Goal: Task Accomplishment & Management: Use online tool/utility

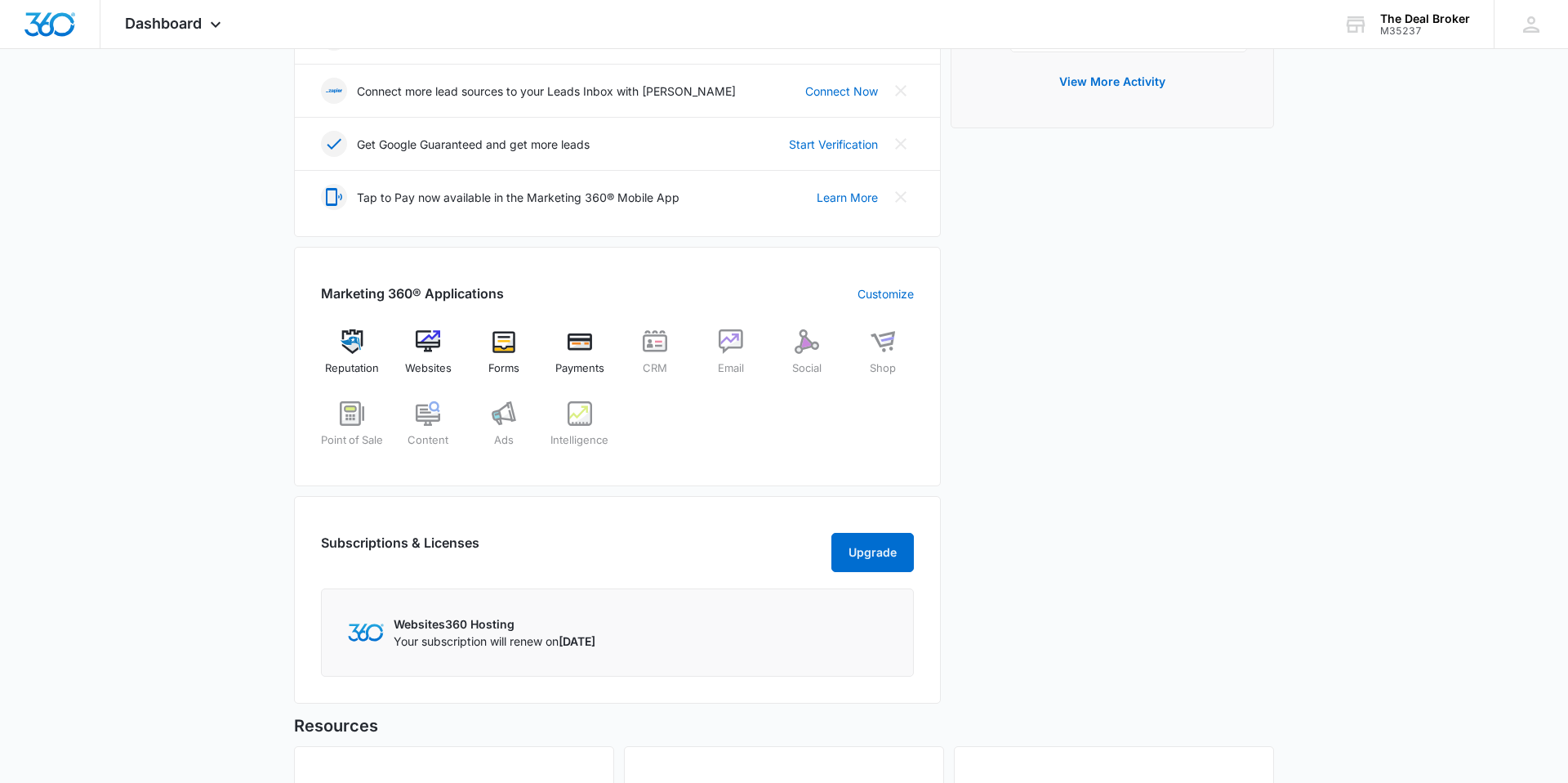
scroll to position [439, 0]
click at [500, 339] on img at bounding box center [504, 340] width 24 height 24
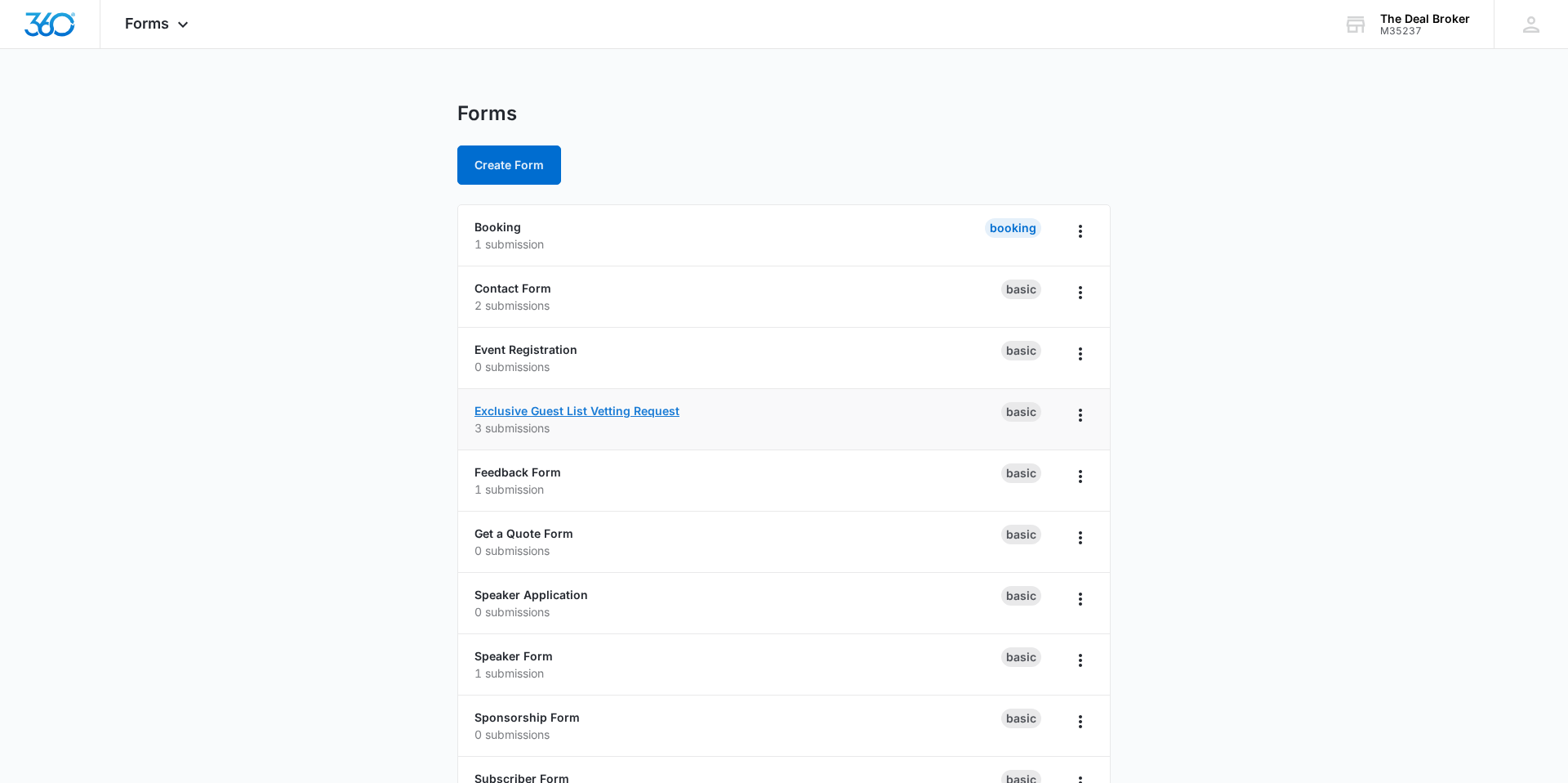
click at [615, 406] on link "Exclusive Guest List Vetting Request" at bounding box center [577, 410] width 205 height 14
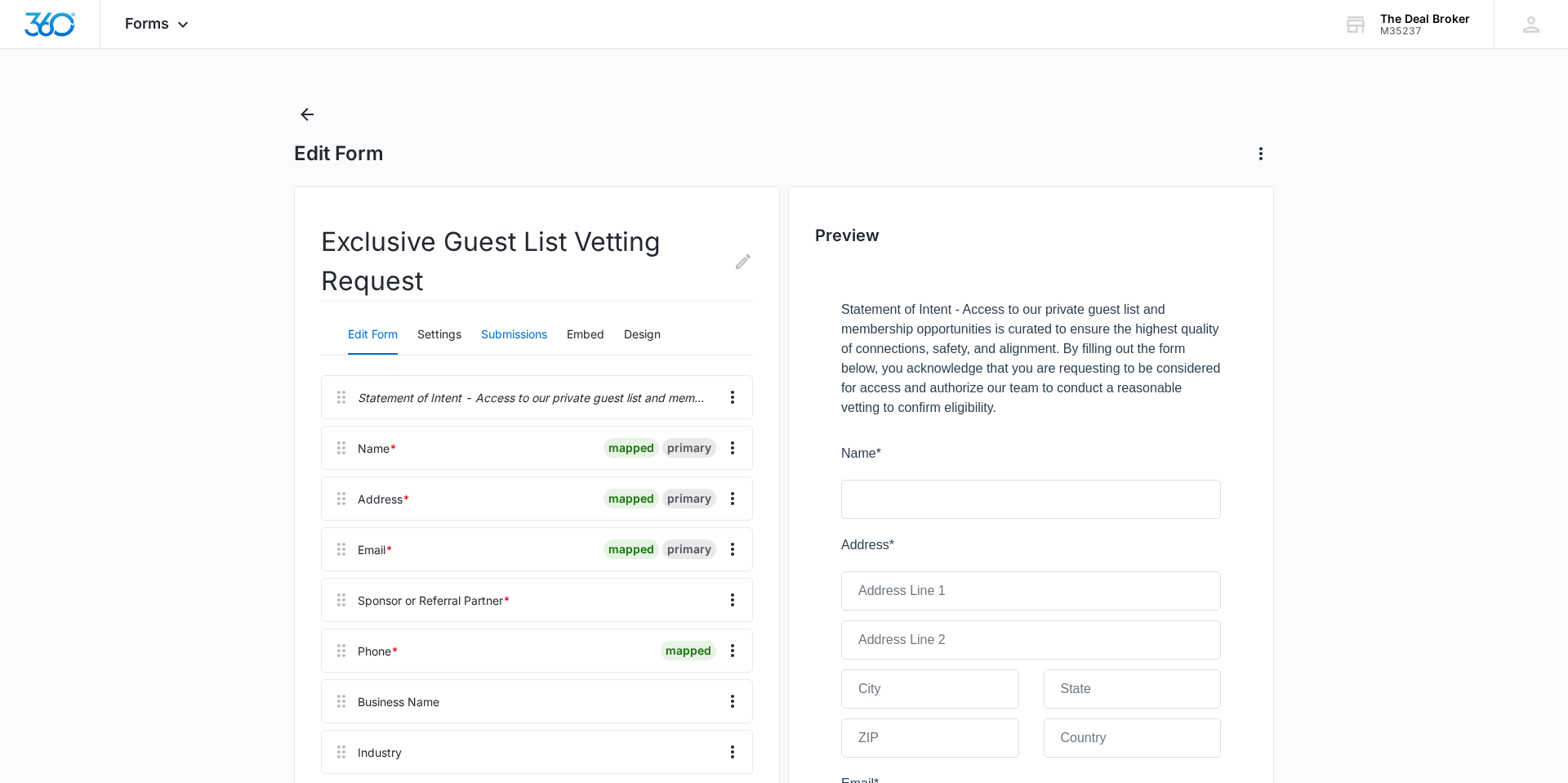
click at [516, 331] on button "Submissions" at bounding box center [514, 336] width 66 height 39
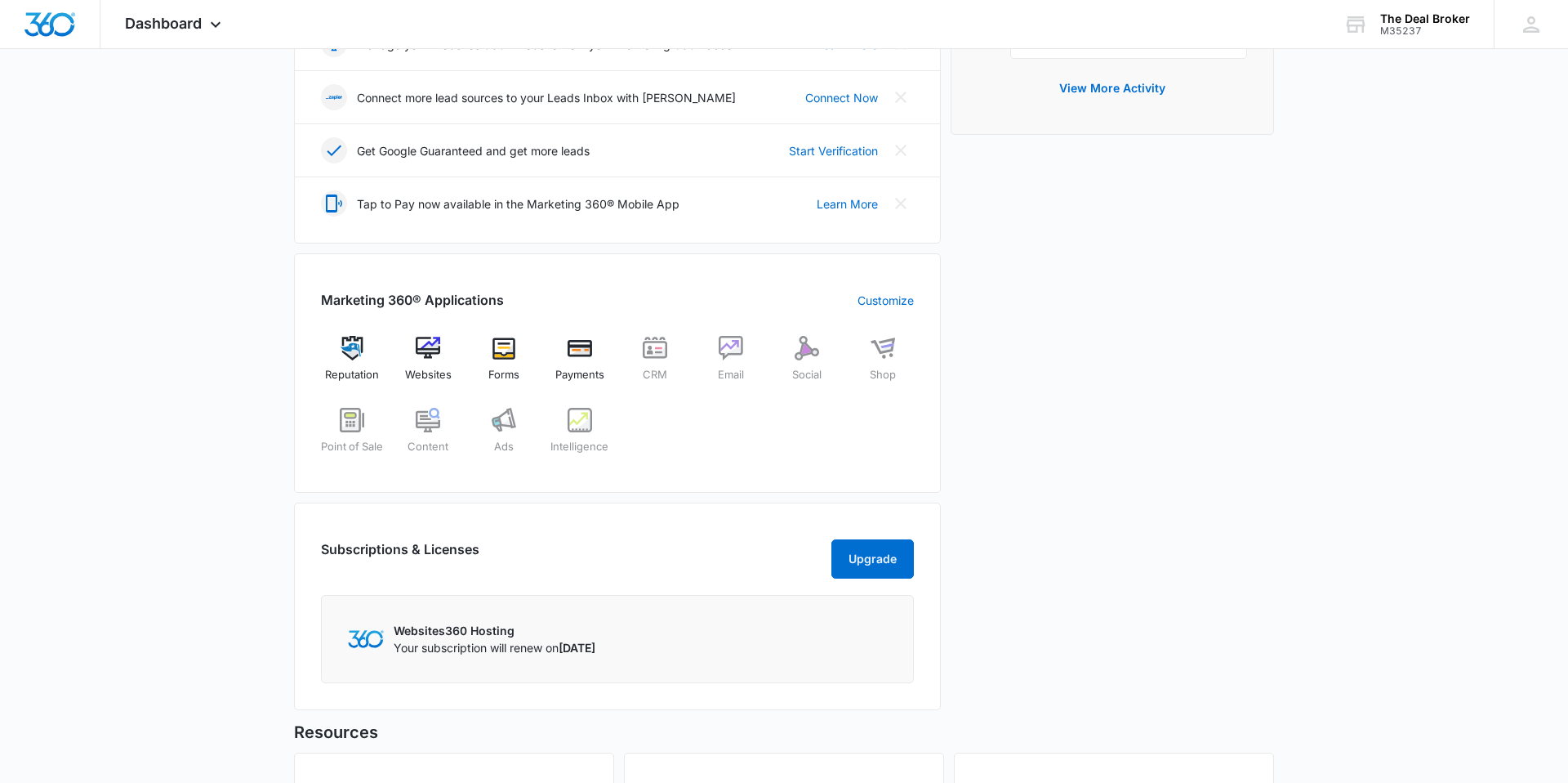
scroll to position [426, 0]
